Goal: Task Accomplishment & Management: Manage account settings

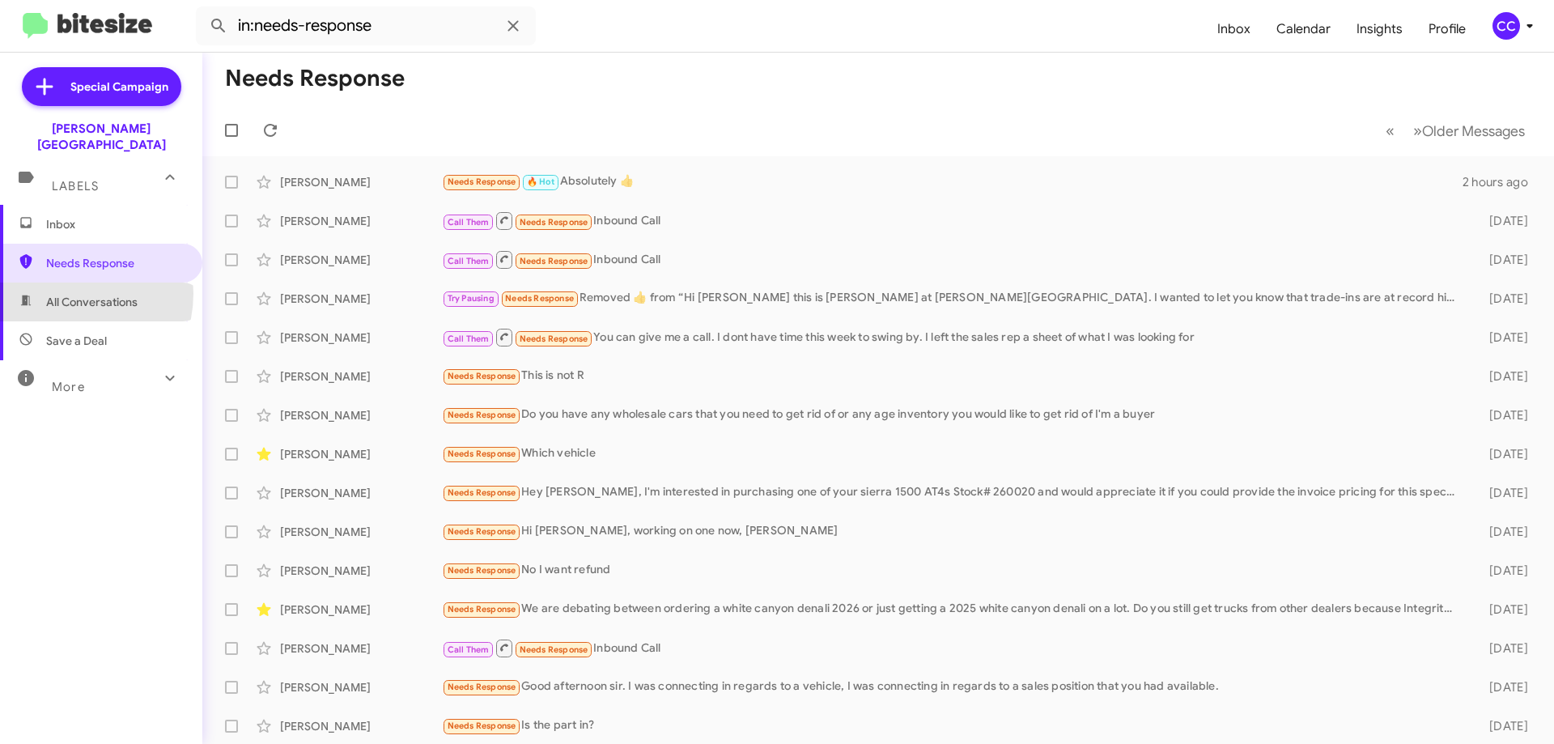
click at [68, 294] on span "All Conversations" at bounding box center [91, 302] width 91 height 16
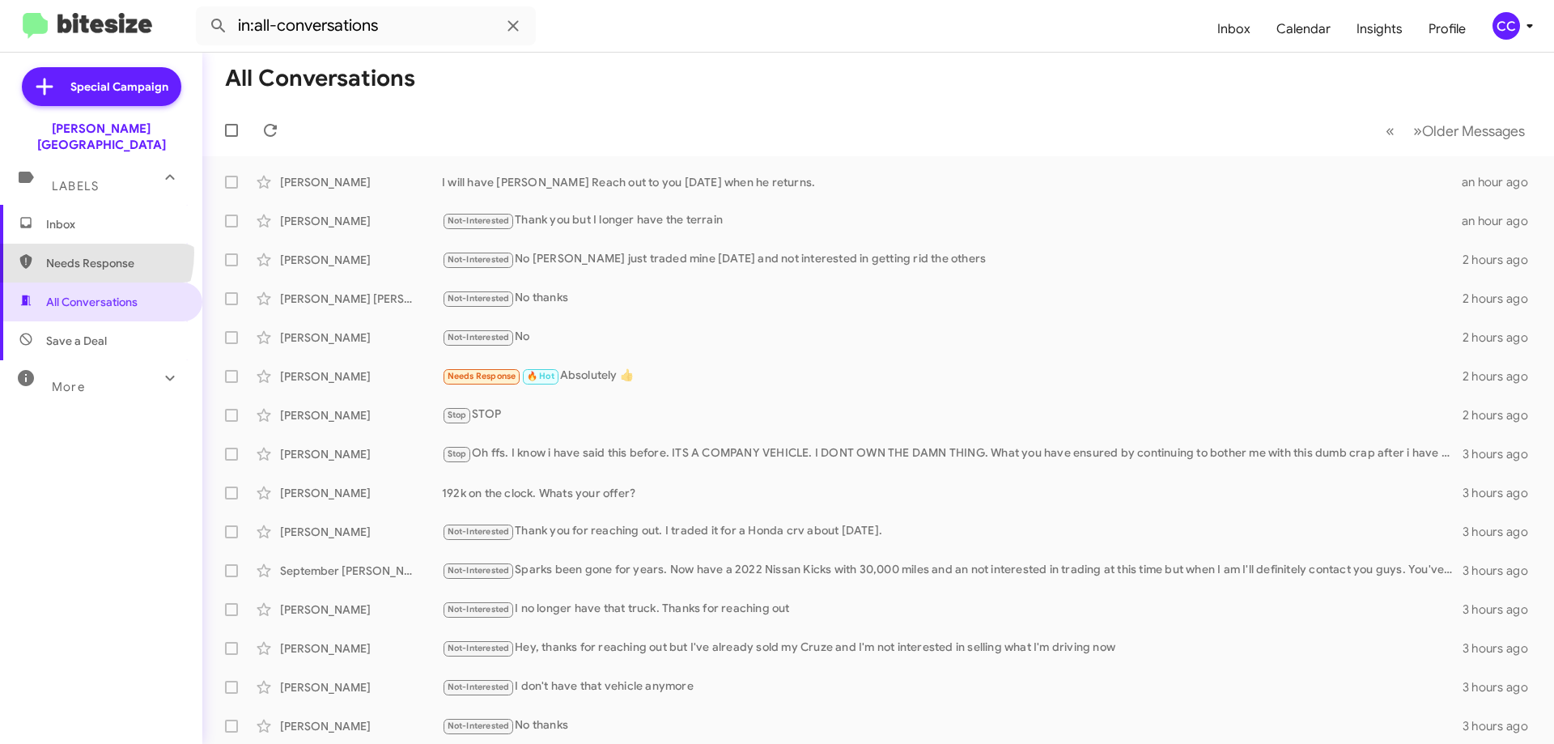
click at [79, 244] on span "Needs Response" at bounding box center [101, 263] width 202 height 39
type input "in:needs-response"
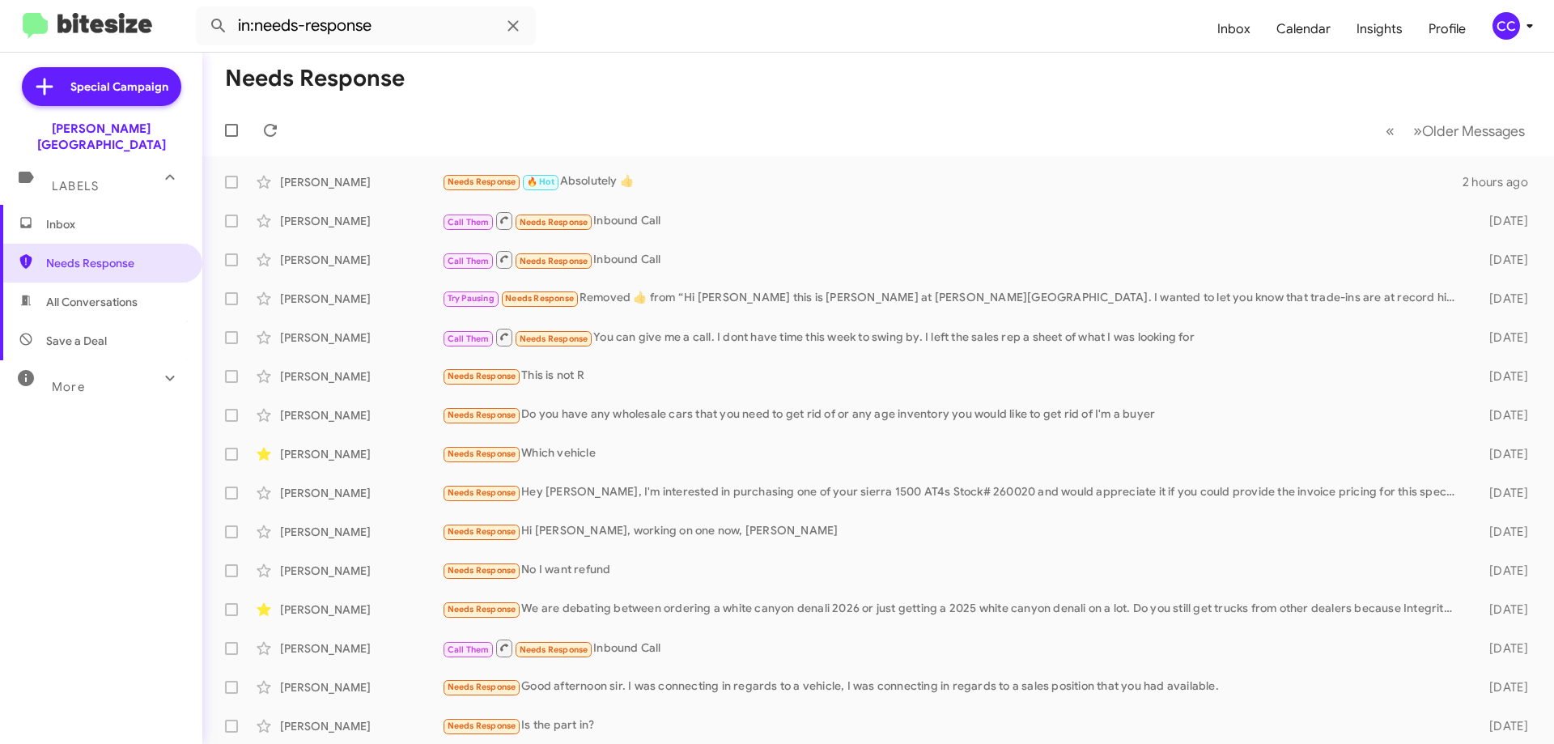
click at [61, 216] on span "Inbox" at bounding box center [115, 224] width 138 height 16
